Goal: Task Accomplishment & Management: Manage account settings

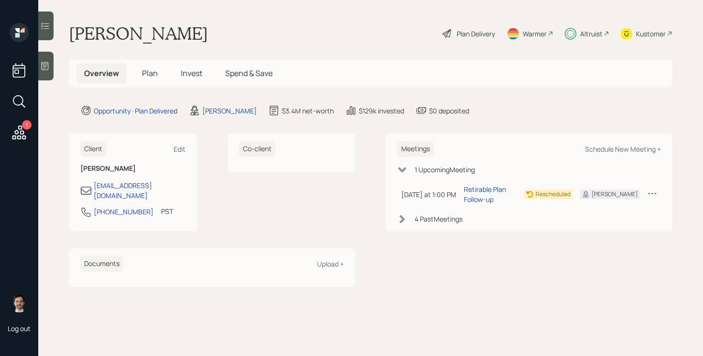
click at [147, 74] on span "Plan" at bounding box center [150, 73] width 16 height 11
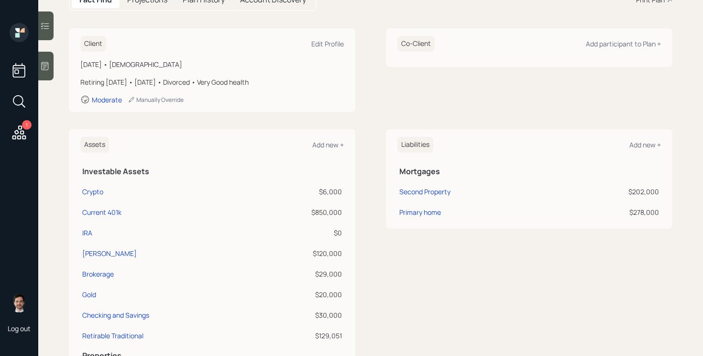
scroll to position [131, 0]
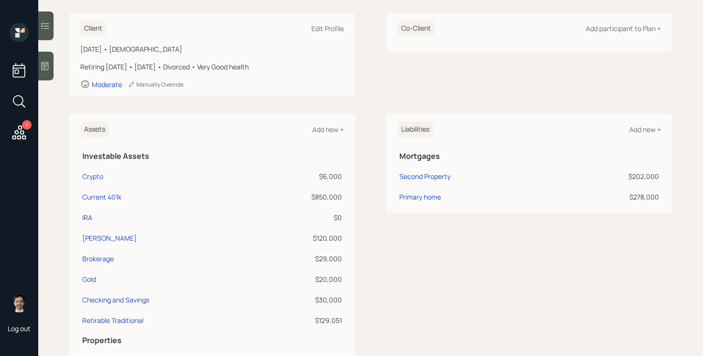
click at [87, 217] on div "IRA" at bounding box center [87, 217] width 10 height 10
select select "ira"
select select "balanced"
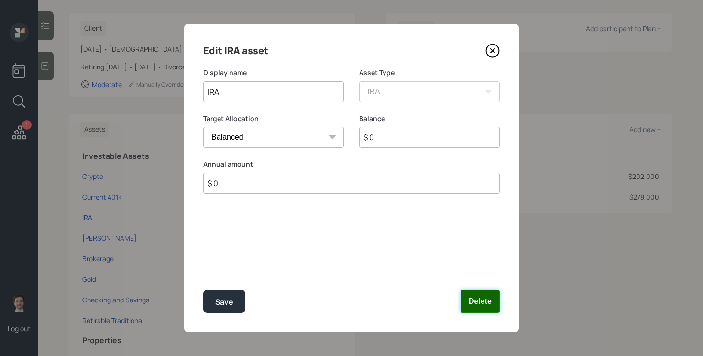
click at [489, 302] on button "Delete" at bounding box center [479, 301] width 39 height 23
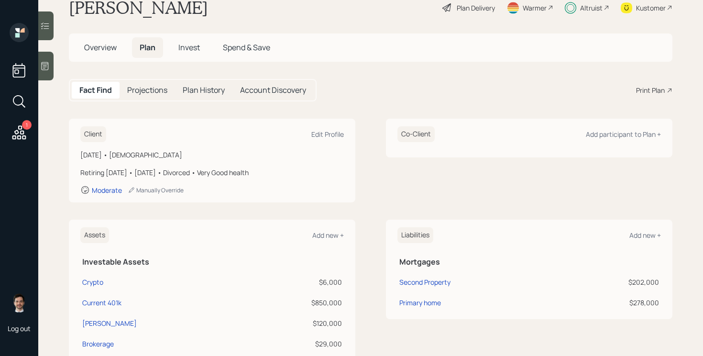
scroll to position [13, 0]
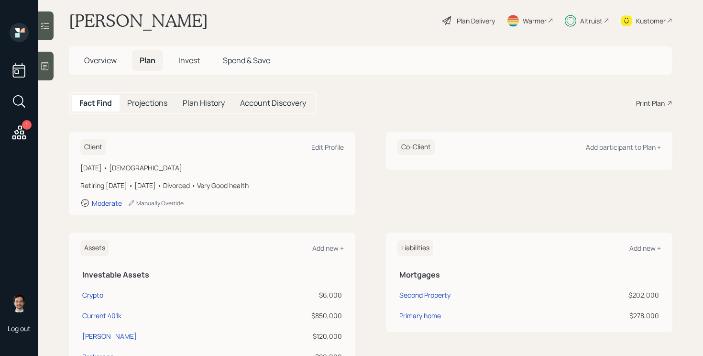
click at [186, 63] on span "Invest" at bounding box center [189, 60] width 22 height 11
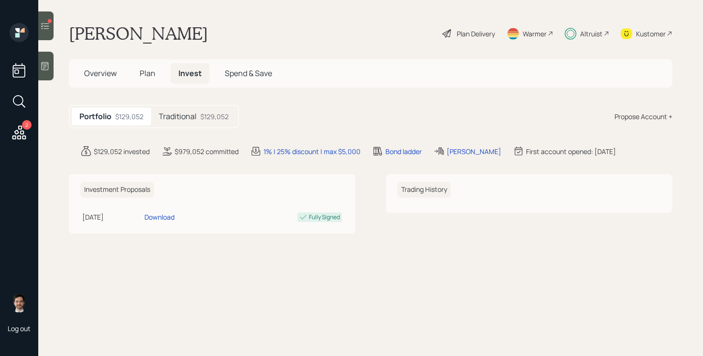
click at [197, 119] on div "Traditional $129,052" at bounding box center [193, 117] width 85 height 18
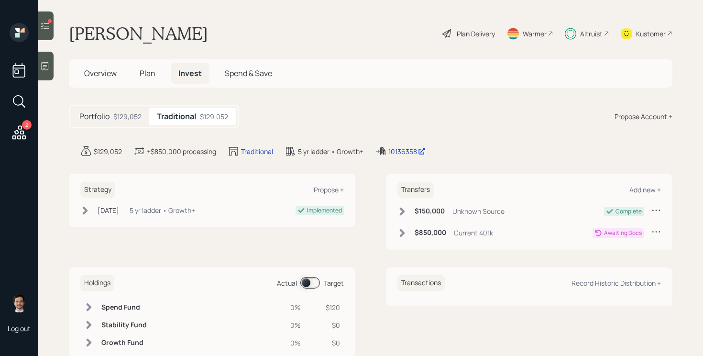
click at [54, 30] on main "Tim Brooks Plan Delivery Warmer Altruist Kustomer Overview Plan Invest Spend & …" at bounding box center [370, 178] width 665 height 356
click at [146, 71] on span "Plan" at bounding box center [148, 73] width 16 height 11
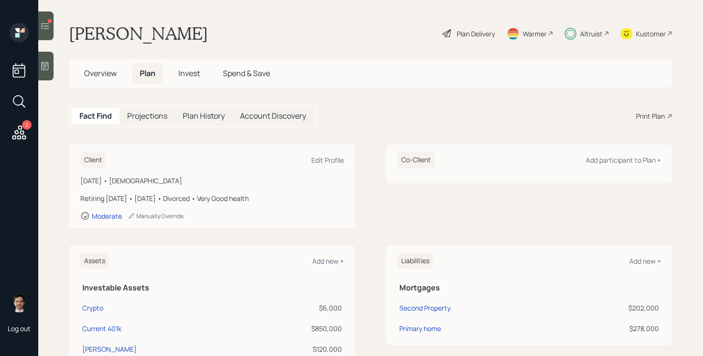
click at [190, 74] on span "Invest" at bounding box center [189, 73] width 22 height 11
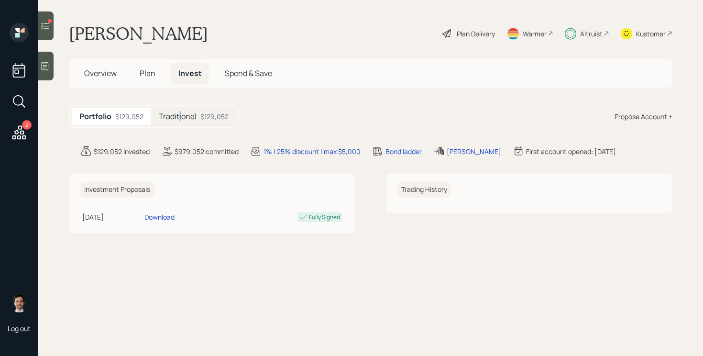
click at [180, 117] on h5 "Traditional" at bounding box center [178, 116] width 38 height 9
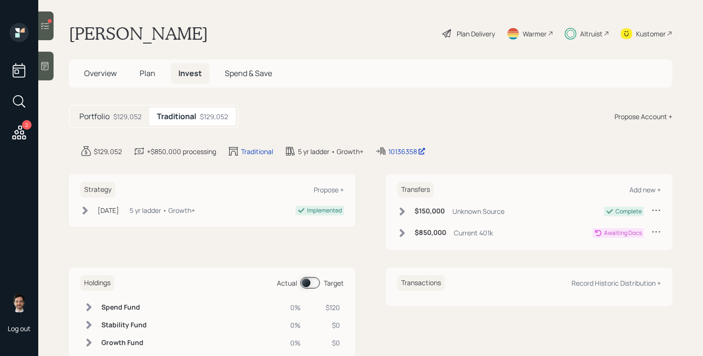
click at [153, 77] on span "Plan" at bounding box center [148, 73] width 16 height 11
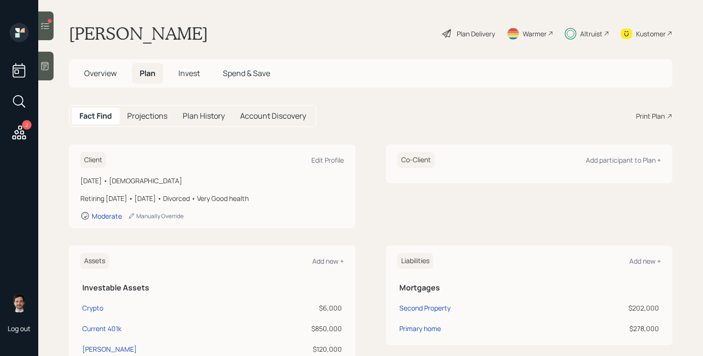
click at [464, 46] on main "Tim Brooks Plan Delivery Warmer Altruist Kustomer Overview Plan Invest Spend & …" at bounding box center [370, 178] width 665 height 356
click at [466, 40] on div "Plan Delivery" at bounding box center [468, 33] width 55 height 21
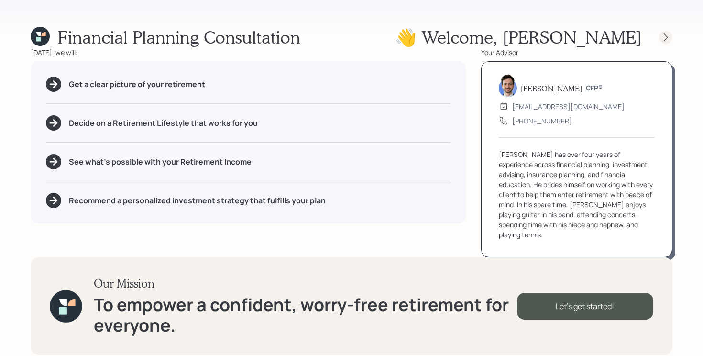
click at [669, 42] on icon at bounding box center [666, 38] width 10 height 10
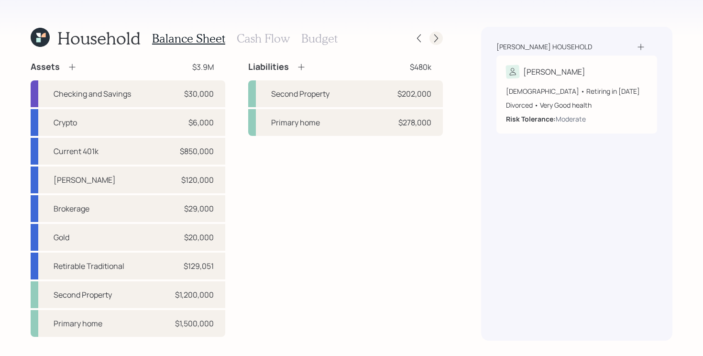
click at [436, 40] on icon at bounding box center [436, 38] width 10 height 10
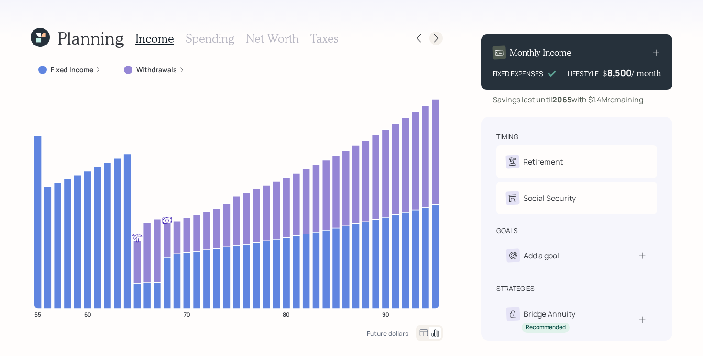
click at [436, 40] on icon at bounding box center [436, 38] width 4 height 8
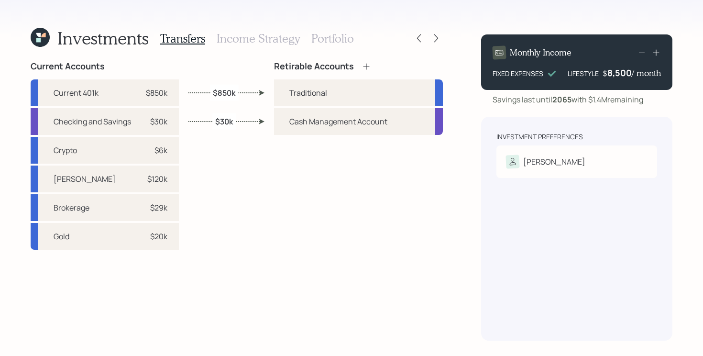
click at [372, 65] on div "Retirable Accounts" at bounding box center [358, 66] width 169 height 11
click at [365, 65] on icon at bounding box center [366, 67] width 10 height 10
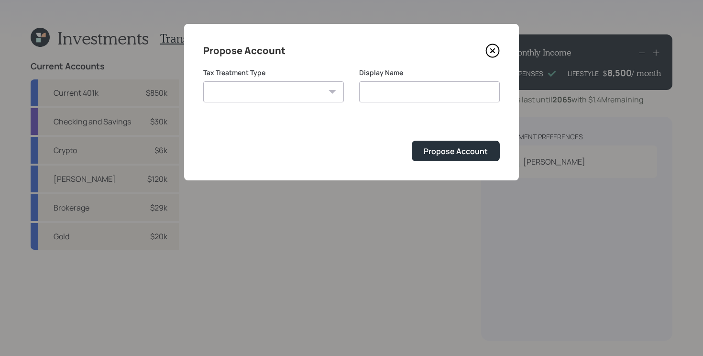
click at [315, 94] on select "Roth Taxable Traditional" at bounding box center [273, 91] width 141 height 21
select select "traditional"
click at [203, 81] on select "Roth Taxable Traditional" at bounding box center [273, 91] width 141 height 21
click at [416, 93] on input "Traditional" at bounding box center [429, 91] width 141 height 21
type input "Traditional (Legacy-CD)"
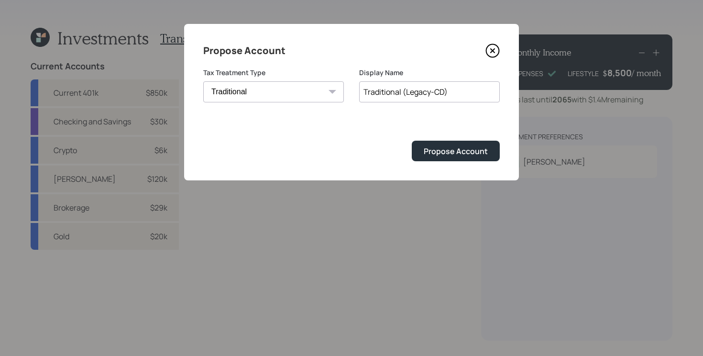
click at [412, 141] on button "Propose Account" at bounding box center [456, 151] width 88 height 21
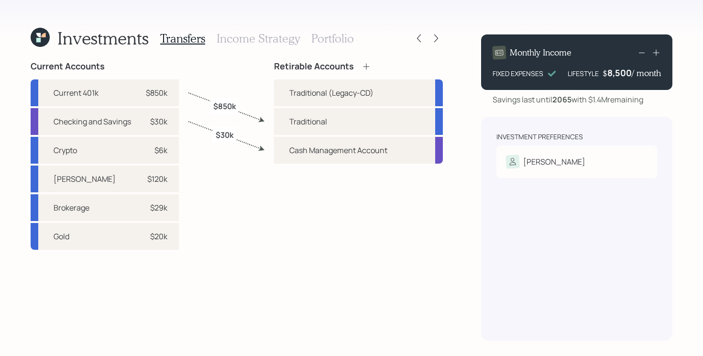
click at [46, 33] on icon at bounding box center [40, 37] width 19 height 19
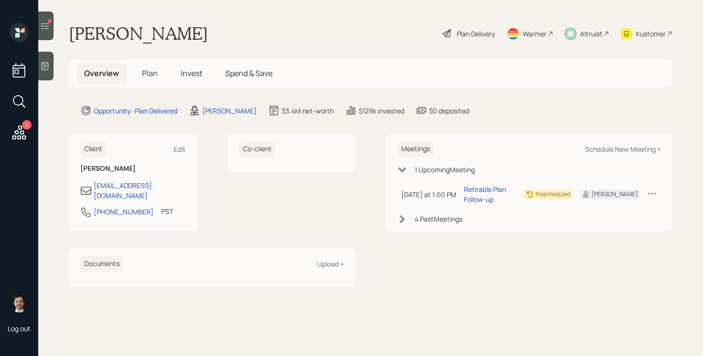
click at [194, 76] on span "Invest" at bounding box center [192, 73] width 22 height 11
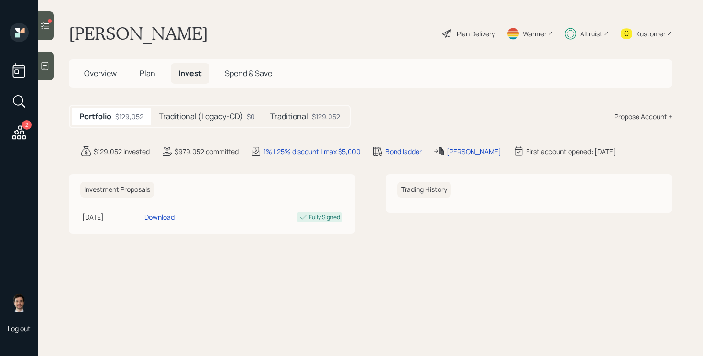
click at [229, 118] on h5 "Traditional (Legacy-CD)" at bounding box center [201, 116] width 84 height 9
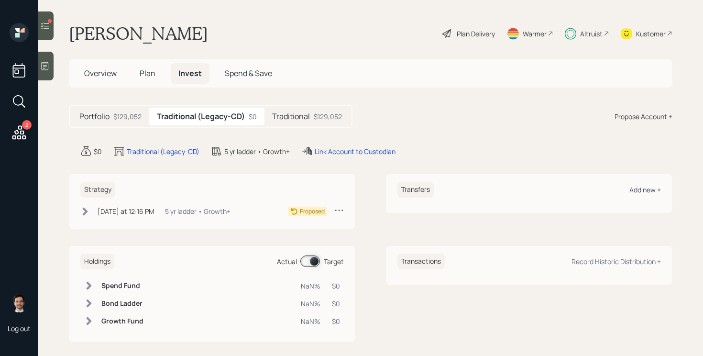
click at [642, 189] on div "Add new +" at bounding box center [645, 189] width 32 height 9
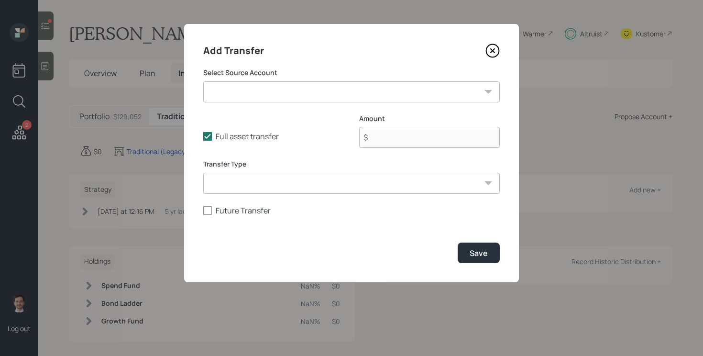
click at [317, 87] on select "Crypto ($6,000 | Taxable Investment) Current 401k ($850,000 | 401(k)) Roth IRA …" at bounding box center [351, 91] width 296 height 21
click at [488, 53] on icon at bounding box center [492, 51] width 14 height 14
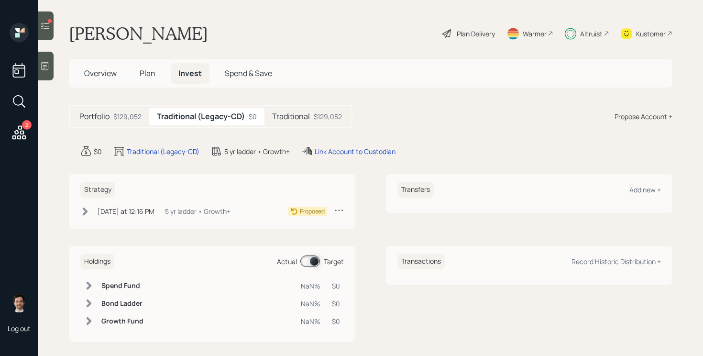
click at [308, 118] on h5 "Traditional" at bounding box center [291, 116] width 38 height 9
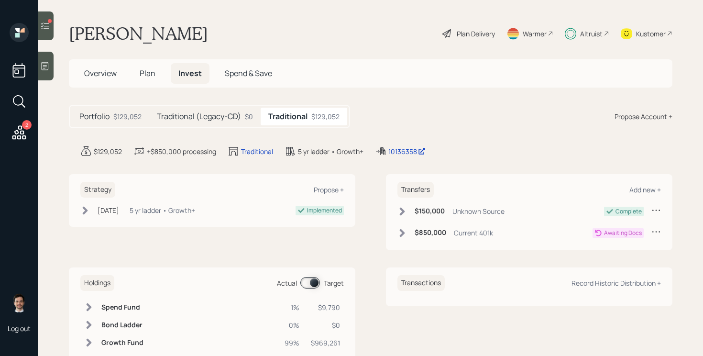
click at [238, 117] on h5 "Traditional (Legacy-CD)" at bounding box center [199, 116] width 84 height 9
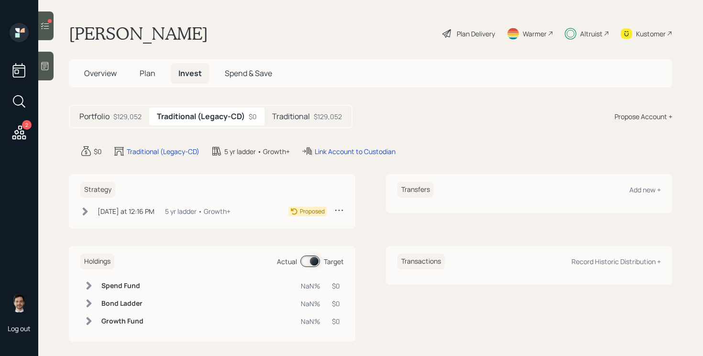
click at [47, 22] on icon at bounding box center [45, 26] width 10 height 10
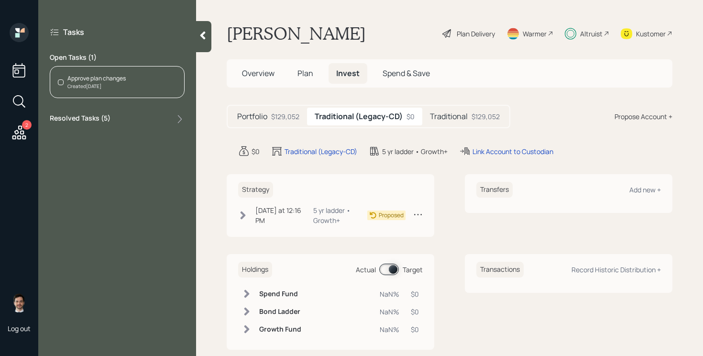
click at [113, 84] on div "Created Today" at bounding box center [96, 86] width 58 height 7
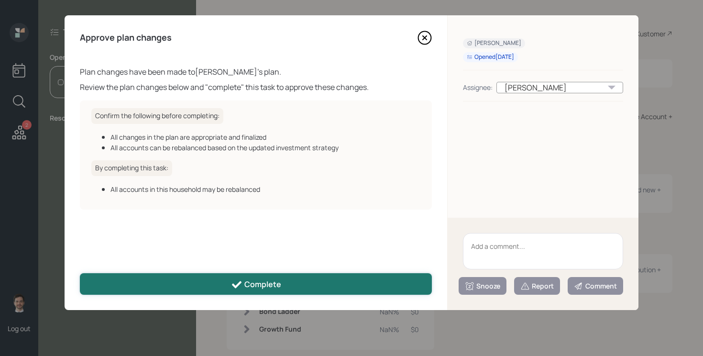
click at [236, 279] on icon at bounding box center [236, 284] width 11 height 11
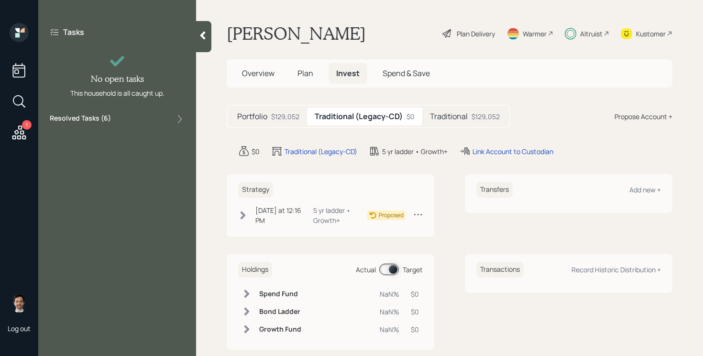
click at [197, 35] on div at bounding box center [203, 36] width 15 height 31
